Goal: Navigation & Orientation: Find specific page/section

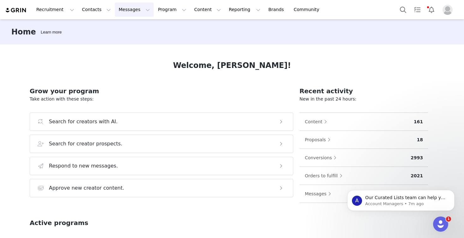
click at [121, 12] on button "Messages Messages" at bounding box center [134, 10] width 39 height 14
click at [125, 33] on link "Dashboard" at bounding box center [133, 28] width 50 height 12
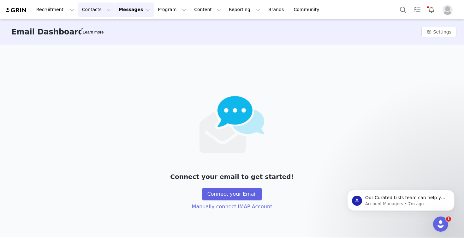
click at [90, 14] on button "Contacts Contacts" at bounding box center [96, 10] width 36 height 14
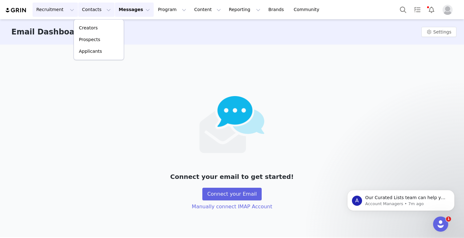
click at [50, 15] on button "Recruitment Recruitment" at bounding box center [55, 10] width 45 height 14
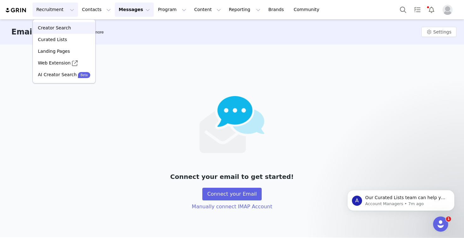
click at [55, 27] on p "Creator Search" at bounding box center [54, 28] width 33 height 7
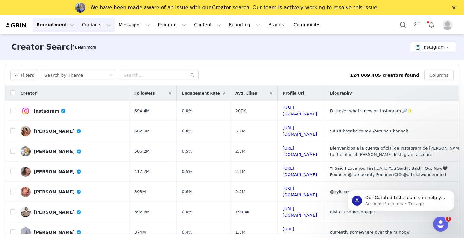
click at [85, 25] on button "Contacts Contacts" at bounding box center [96, 25] width 36 height 14
click at [91, 43] on p "Creators" at bounding box center [88, 43] width 19 height 7
